Goal: Task Accomplishment & Management: Manage account settings

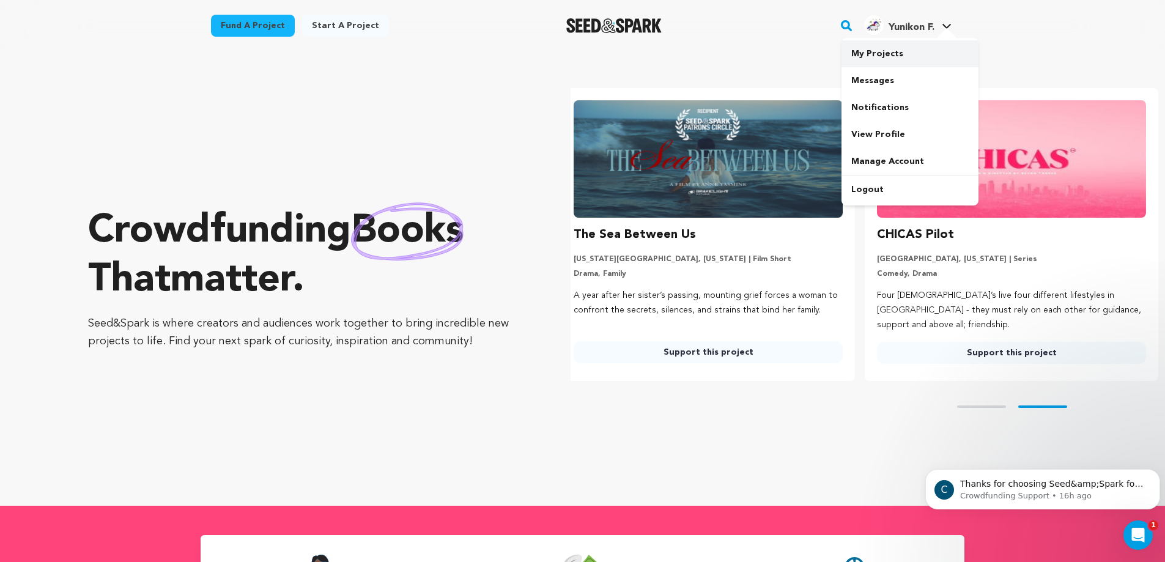
scroll to position [0, 313]
click at [893, 59] on link "My Projects" at bounding box center [910, 53] width 137 height 27
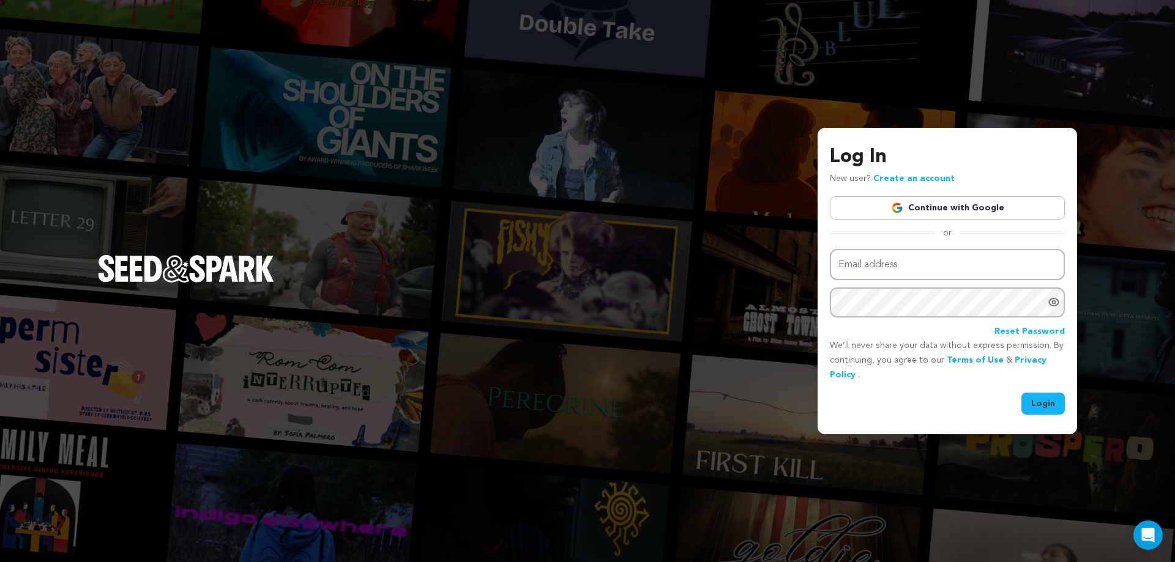
click at [888, 216] on link "Continue with Google" at bounding box center [947, 207] width 235 height 23
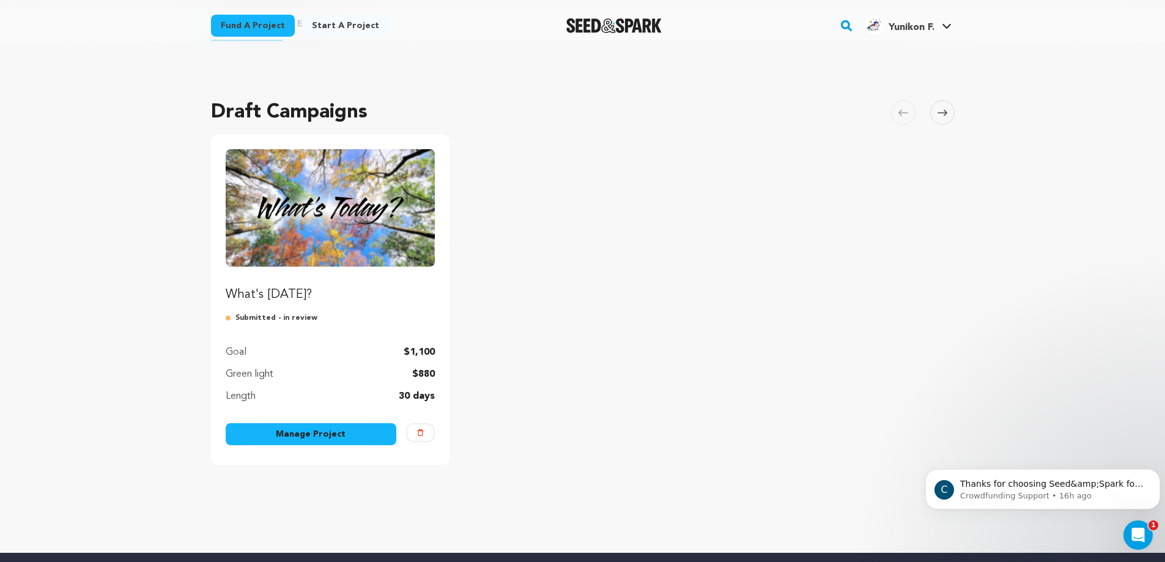
scroll to position [47, 0]
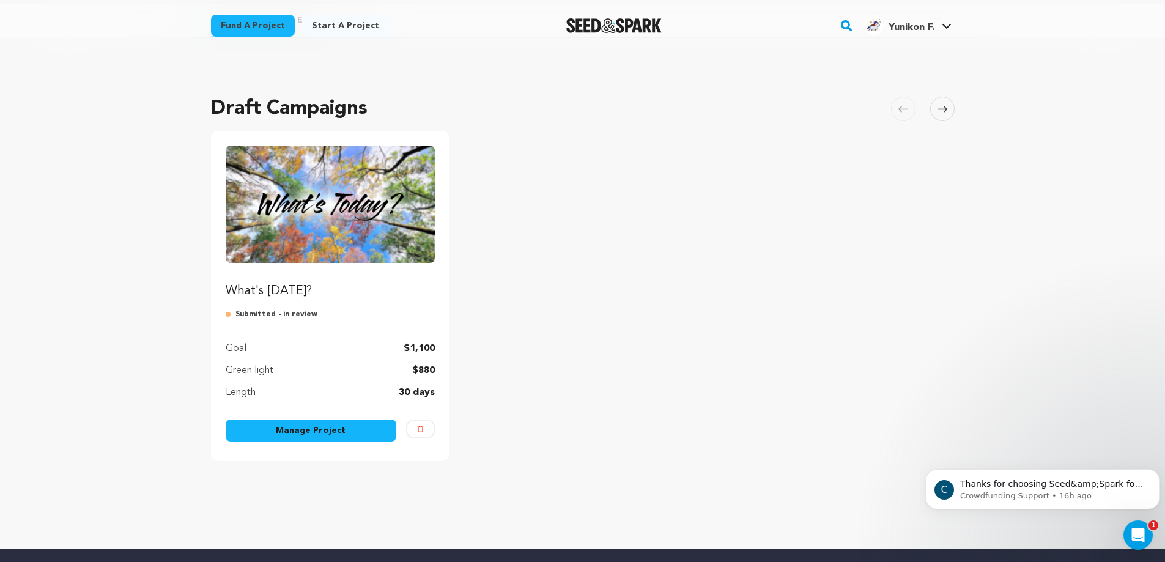
click at [319, 435] on link "Manage Project" at bounding box center [311, 431] width 171 height 22
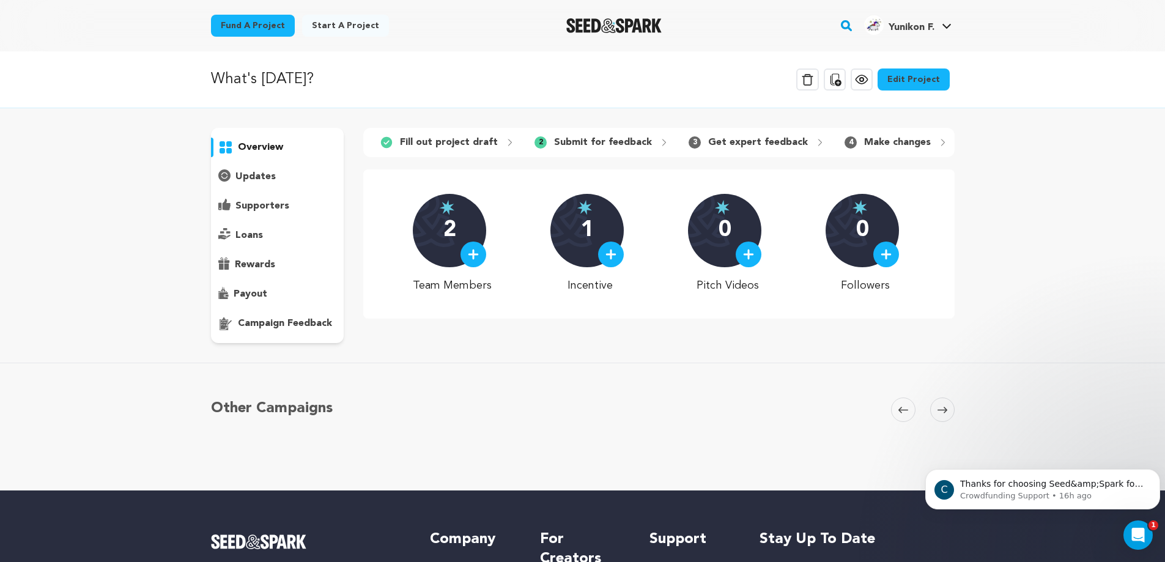
click at [842, 78] on icon at bounding box center [835, 79] width 15 height 15
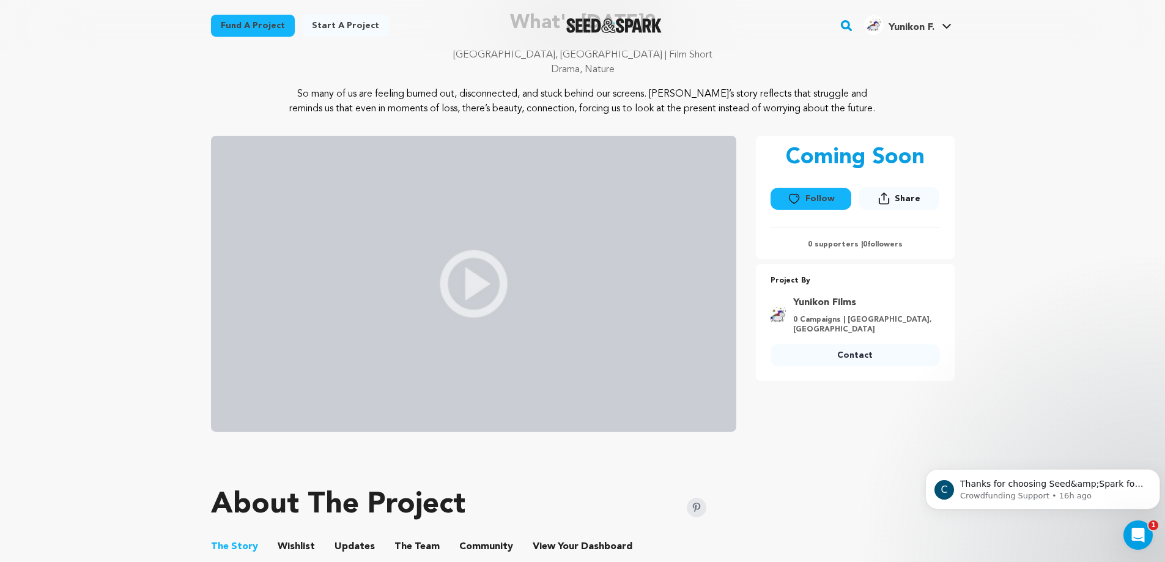
scroll to position [96, 0]
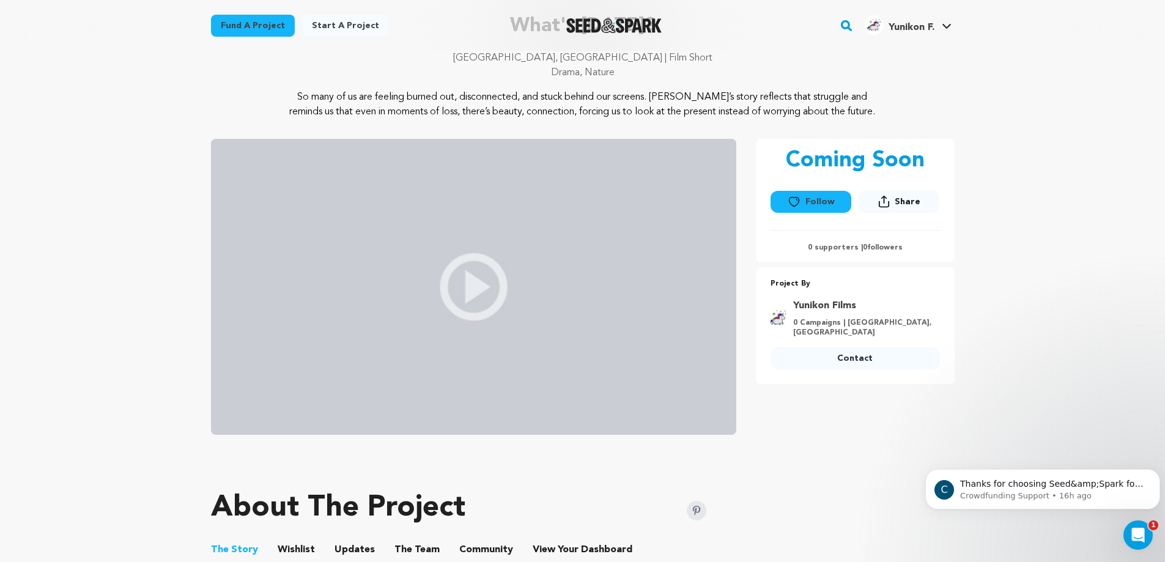
click at [914, 203] on span "Share" at bounding box center [908, 202] width 26 height 12
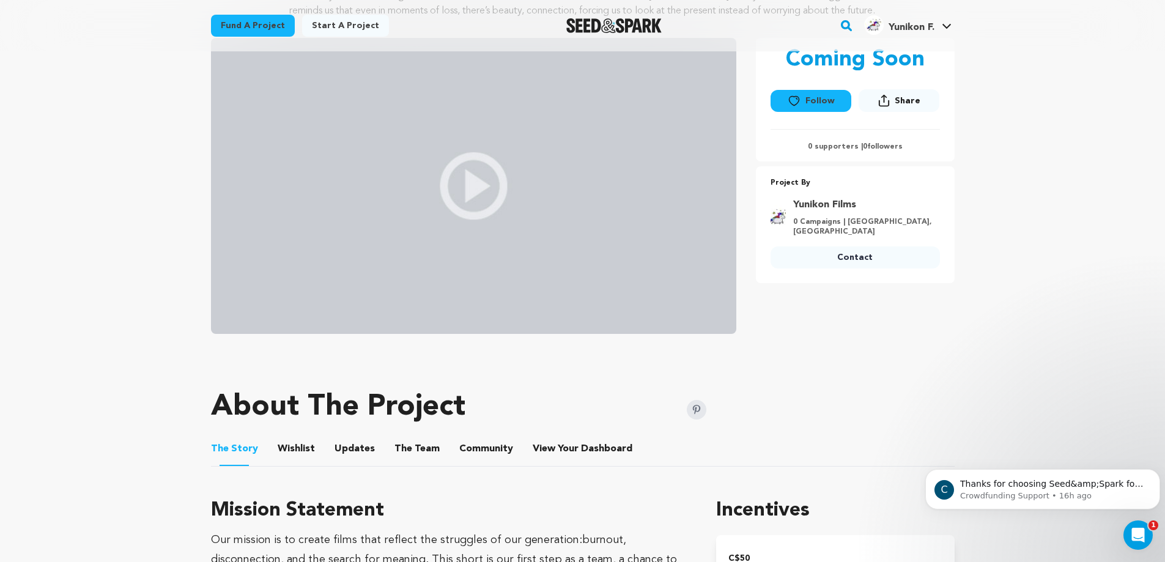
scroll to position [196, 0]
